Goal: Obtain resource: Obtain resource

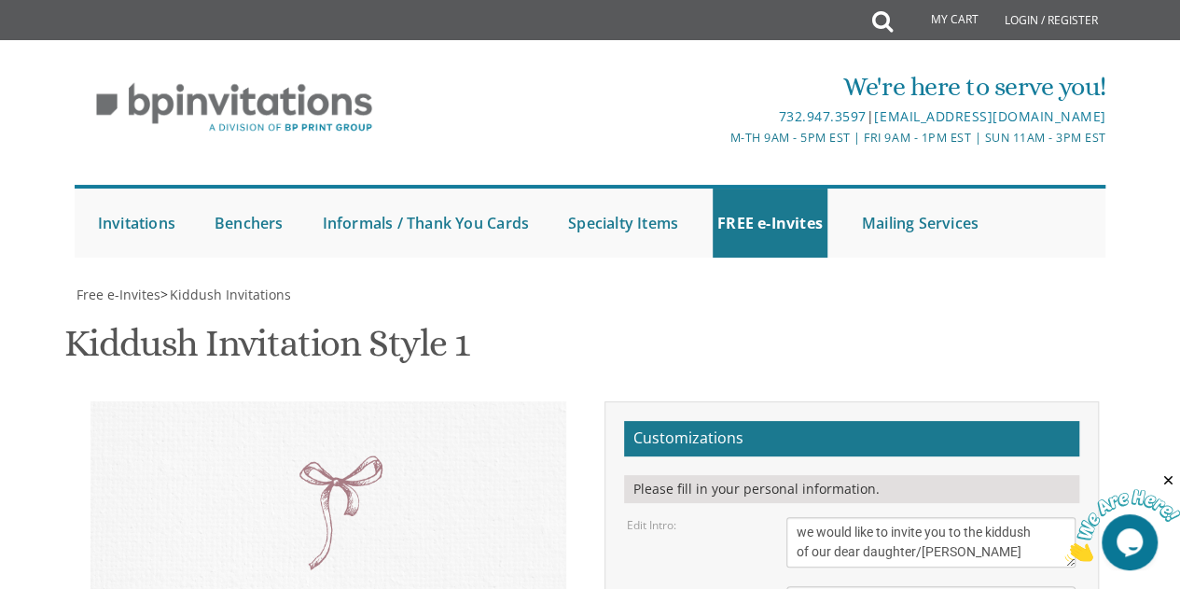
scroll to position [367, 0]
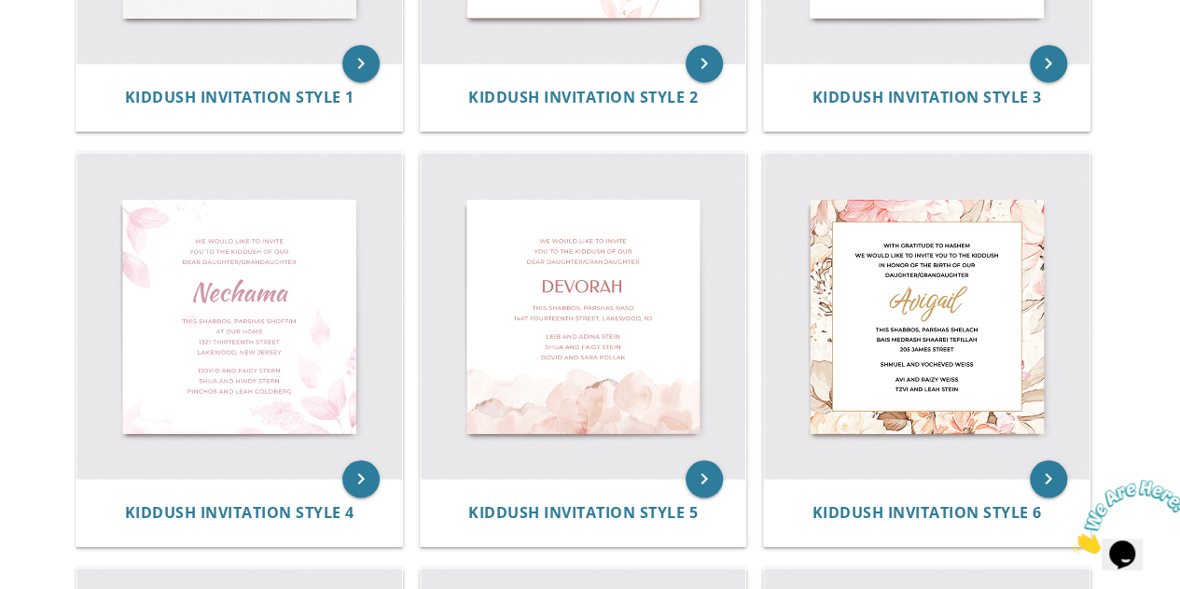
scroll to position [690, 0]
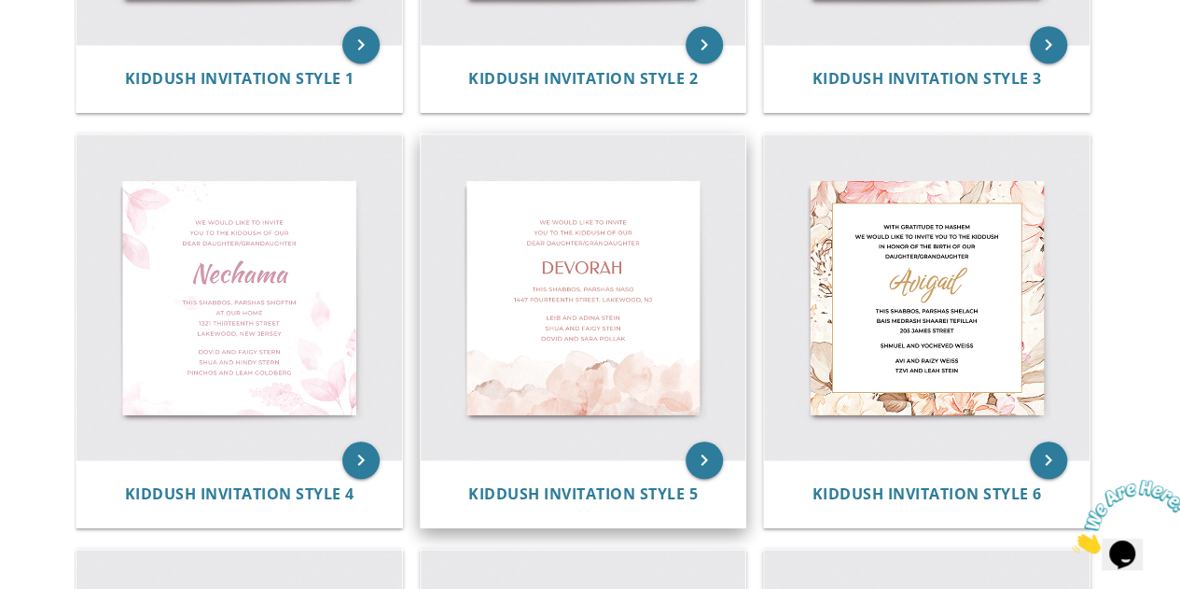
click at [663, 402] on img at bounding box center [584, 297] width 326 height 326
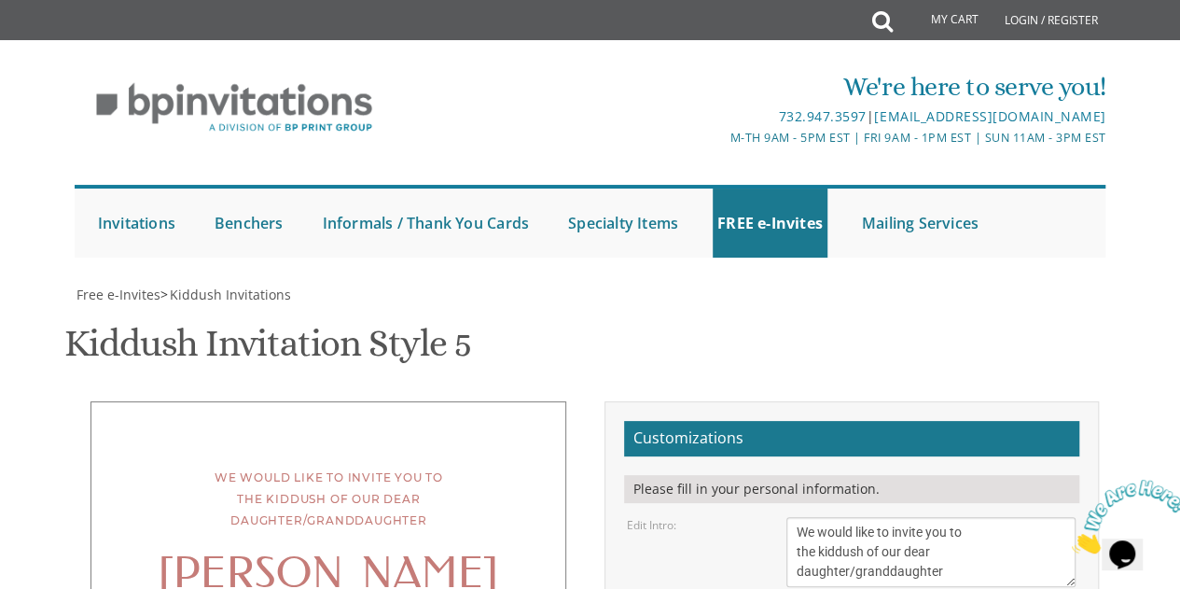
scroll to position [151, 0]
click at [688, 475] on div "Please fill in your personal information." at bounding box center [851, 489] width 455 height 28
drag, startPoint x: 853, startPoint y: 404, endPoint x: 780, endPoint y: 406, distance: 72.8
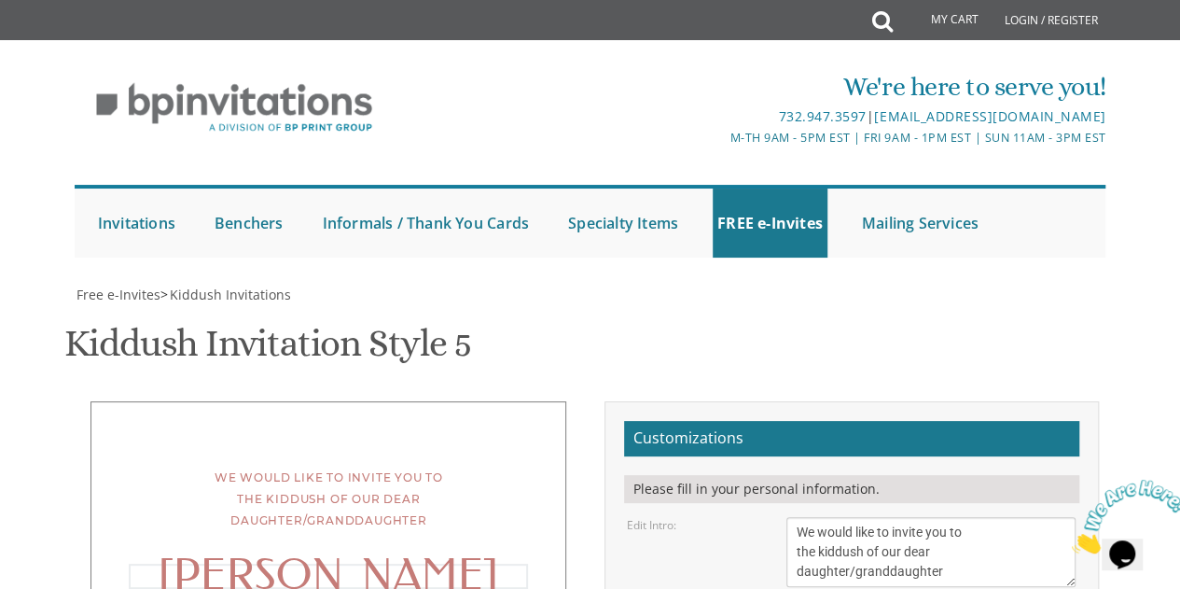
scroll to position [341, 0]
type textarea "Raizy"
drag, startPoint x: 957, startPoint y: 374, endPoint x: 925, endPoint y: 380, distance: 33.1
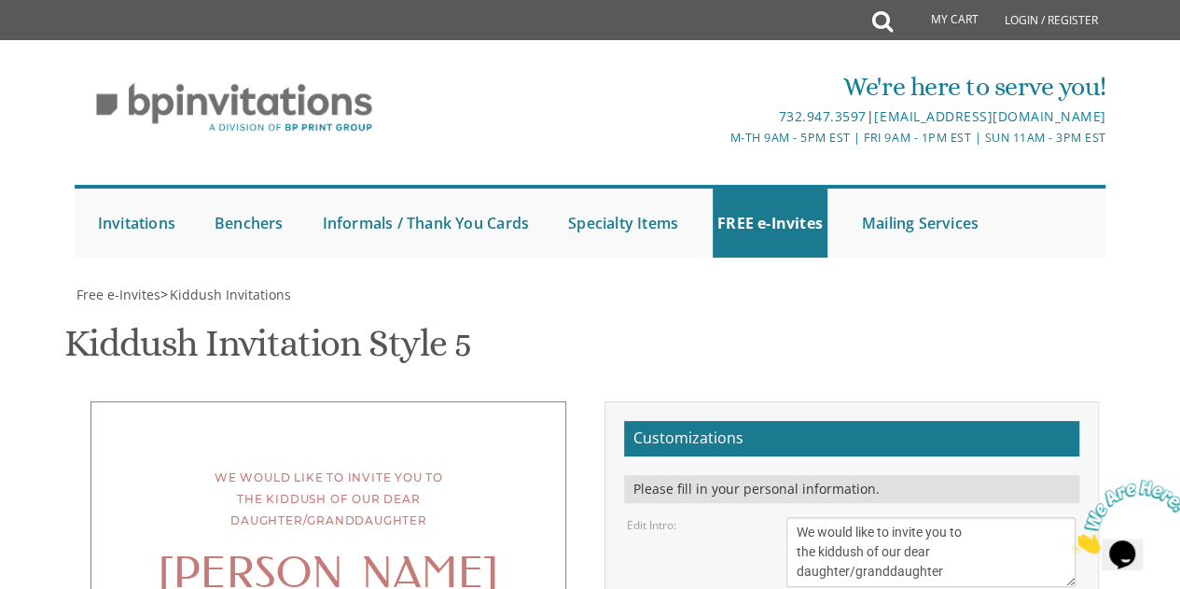
drag, startPoint x: 802, startPoint y: 328, endPoint x: 1013, endPoint y: 328, distance: 210.9
type textarea "This Shabbos, Parshas Ki Savo Men in Shul -9 Lehigh Boulevard, Jackson Ladies 2…"
drag, startPoint x: 926, startPoint y: 373, endPoint x: 696, endPoint y: 400, distance: 231.1
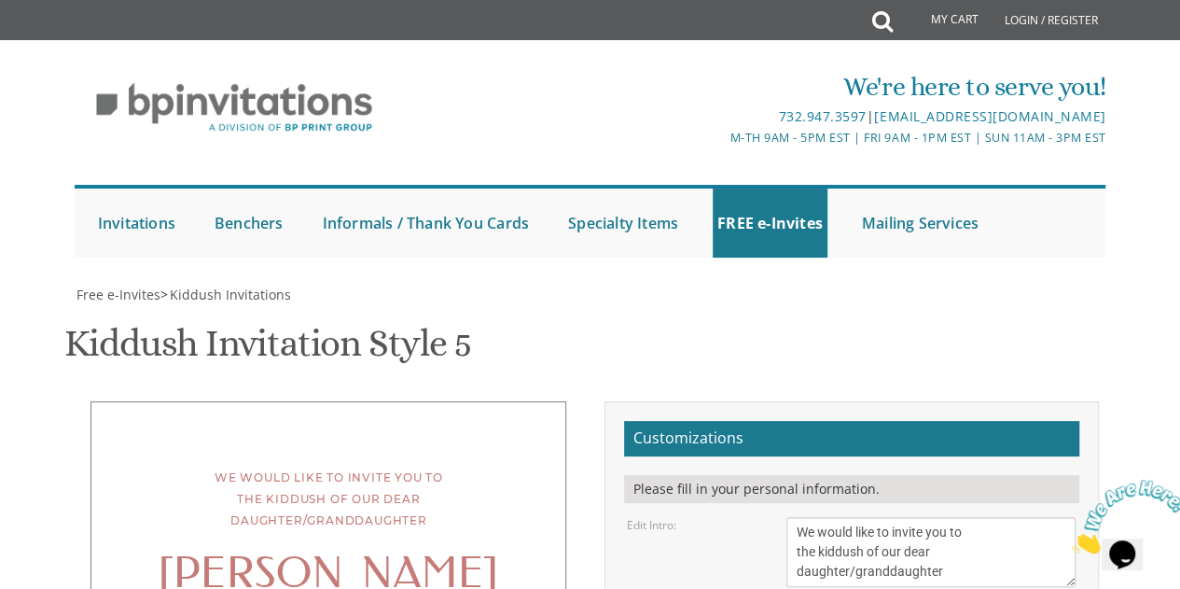
drag, startPoint x: 957, startPoint y: 368, endPoint x: 896, endPoint y: 421, distance: 81.4
type textarea "Mendy and Devorah Pollacn"
drag, startPoint x: 970, startPoint y: 378, endPoint x: 772, endPoint y: 403, distance: 200.3
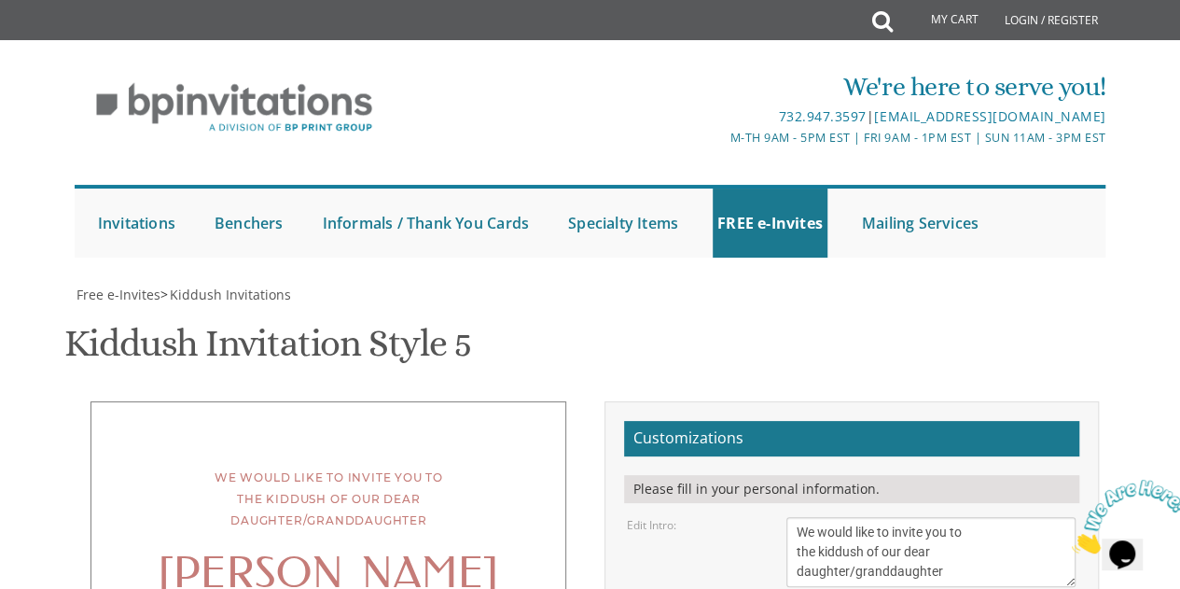
type textarea "Shimee and Leah Neumann David and Huvi Neumann Avrumi and Etty Ellenbogen"
drag, startPoint x: 824, startPoint y: 327, endPoint x: 892, endPoint y: 297, distance: 74.4
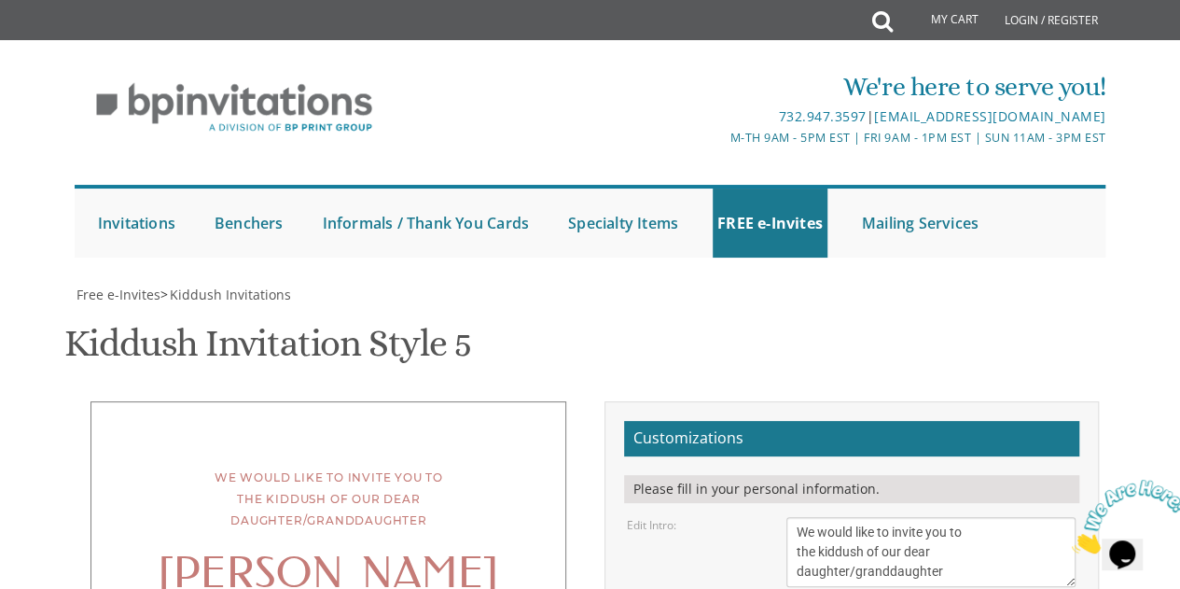
drag, startPoint x: 864, startPoint y: 339, endPoint x: 825, endPoint y: 339, distance: 39.2
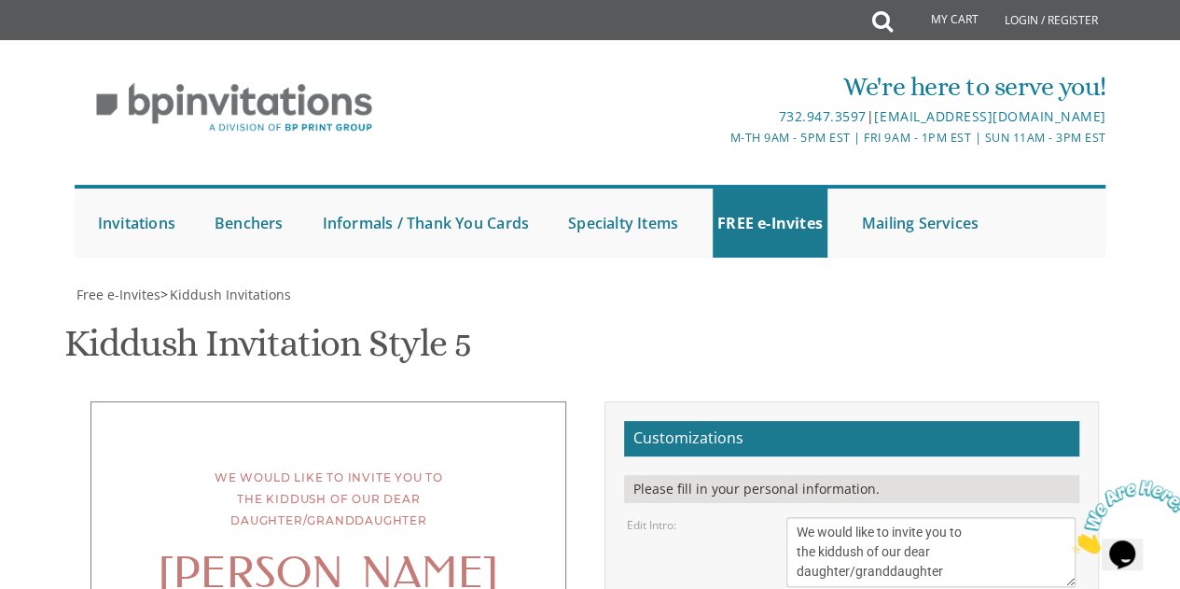
type textarea "This Shabbos, Parshas Ki Savo Men-K'hal Brookwood 3-9 Lehigh Boulevard, Jackson…"
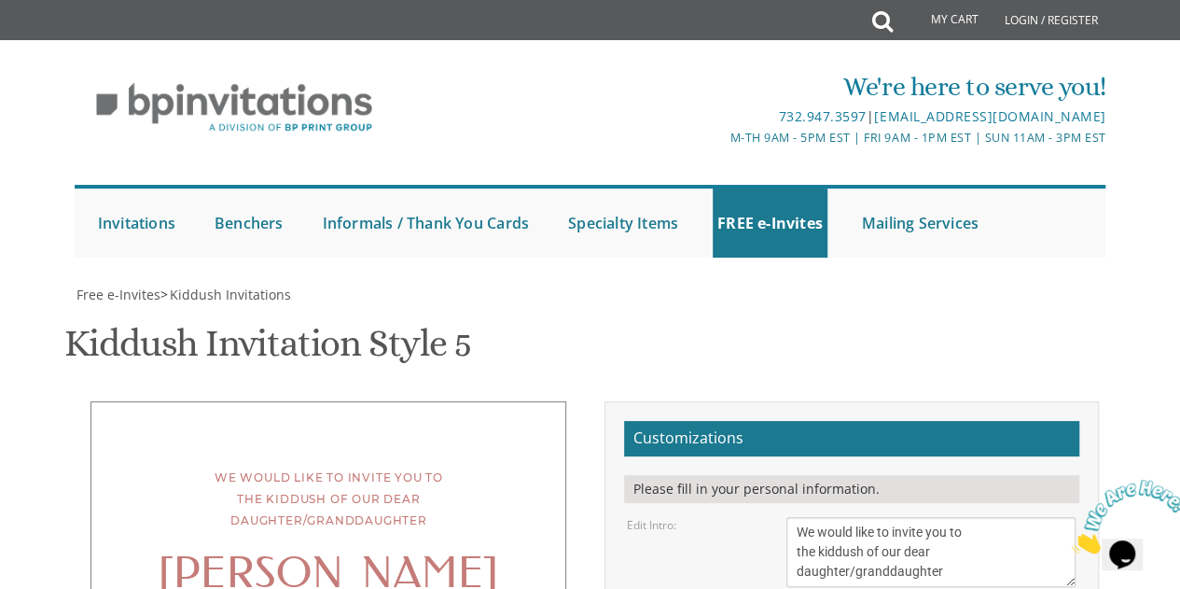
click at [788, 517] on textarea "We would like to invite you to the kiddush of our dear daughter/granddaughter" at bounding box center [932, 552] width 290 height 70
click at [796, 517] on textarea "We would like to invite you to the kiddush of our dear daughter/granddaughter" at bounding box center [932, 552] width 290 height 70
click at [911, 517] on textarea "We would like to invite you to the kiddush of our dear daughter/granddaughter" at bounding box center [932, 552] width 290 height 70
click at [1041, 517] on textarea "We would like to invite you to the kiddush of our dear daughter/granddaughter" at bounding box center [932, 552] width 290 height 70
click at [957, 517] on textarea "We would like to invite you to the kiddush of our dear daughter/granddaughter" at bounding box center [932, 552] width 290 height 70
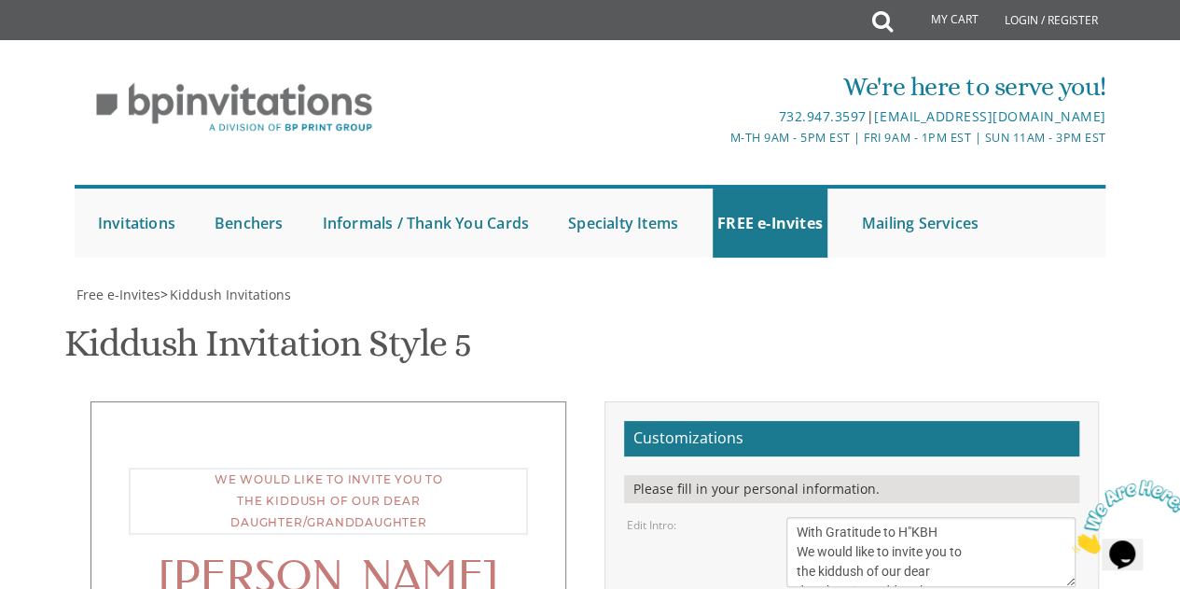
click at [1075, 517] on textarea "We would like to invite you to the kiddush of our dear daughter/granddaughter" at bounding box center [932, 552] width 290 height 70
type textarea "With Gratitude to H"KBH We would like to invite you to the kiddush of our dear …"
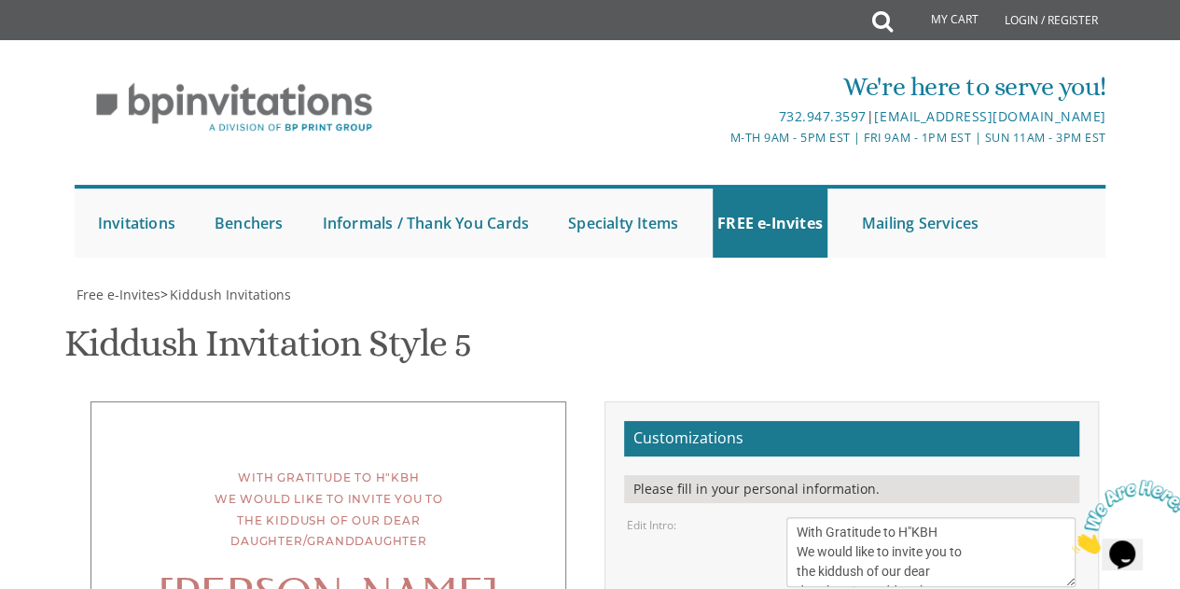
drag, startPoint x: 1178, startPoint y: 141, endPoint x: 1171, endPoint y: 148, distance: 9.9
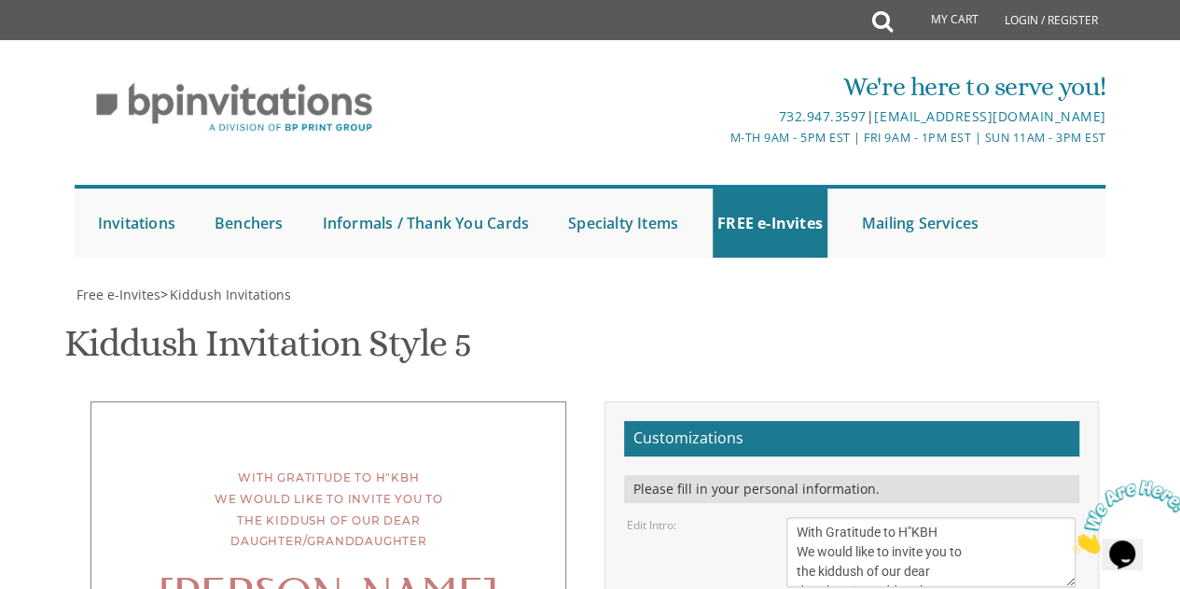
type input "ellenbogenleah@gmail.com"
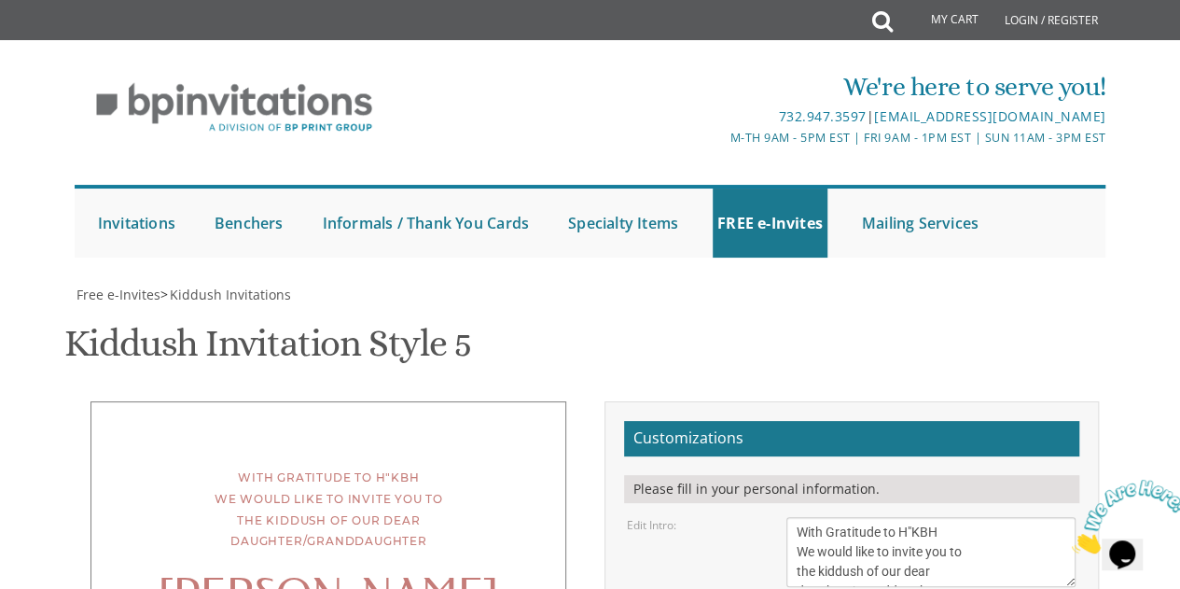
scroll to position [425, 0]
